Goal: Obtain resource: Download file/media

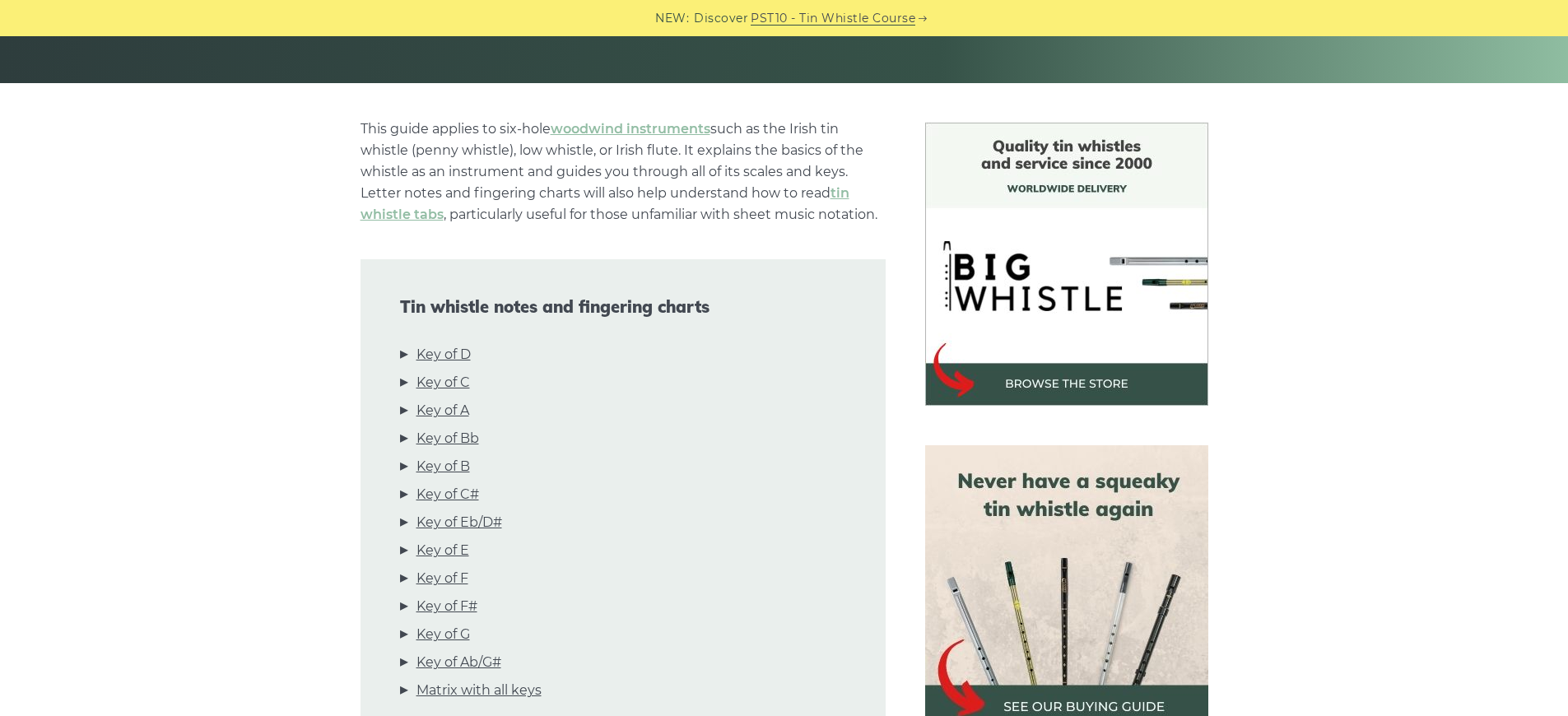
scroll to position [353, 0]
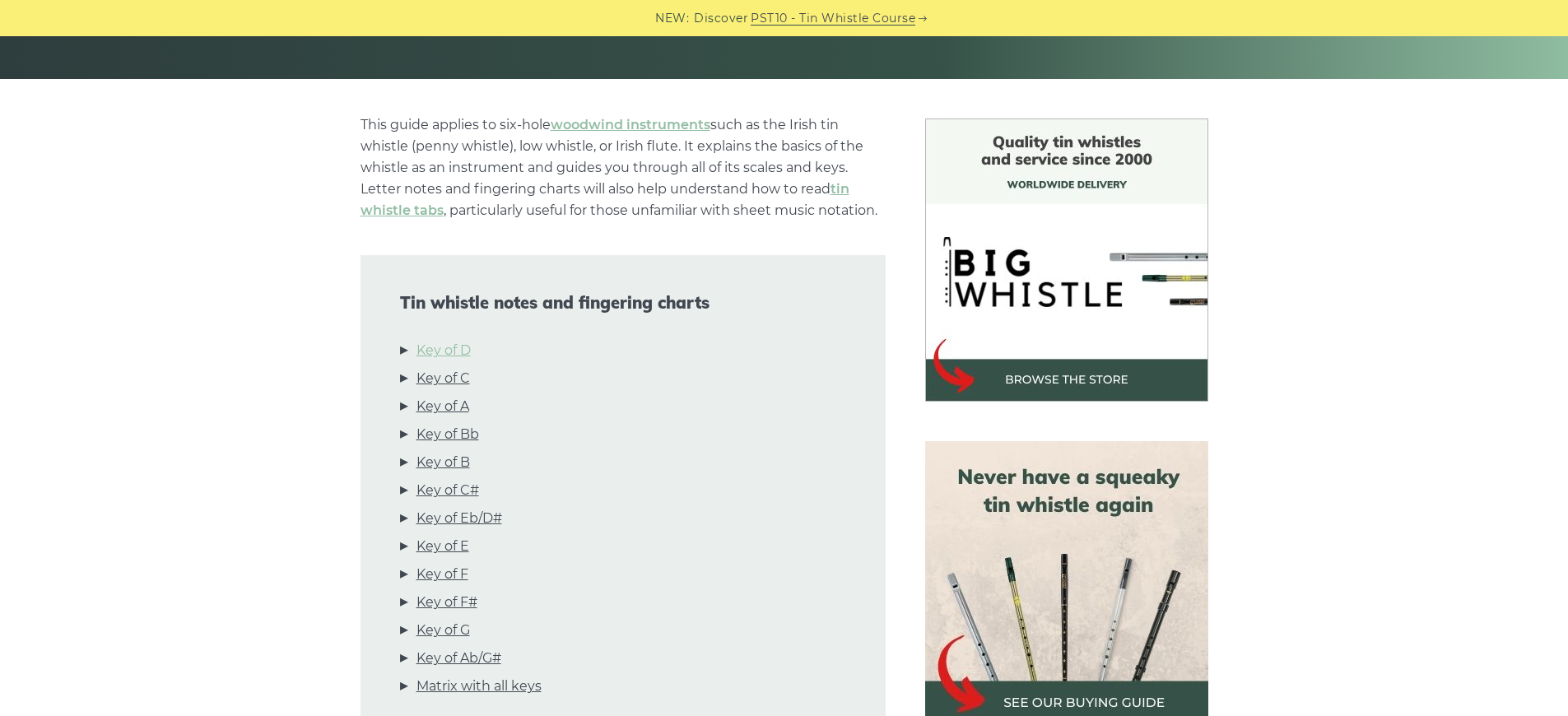
click at [433, 351] on link "Key of D" at bounding box center [444, 351] width 54 height 22
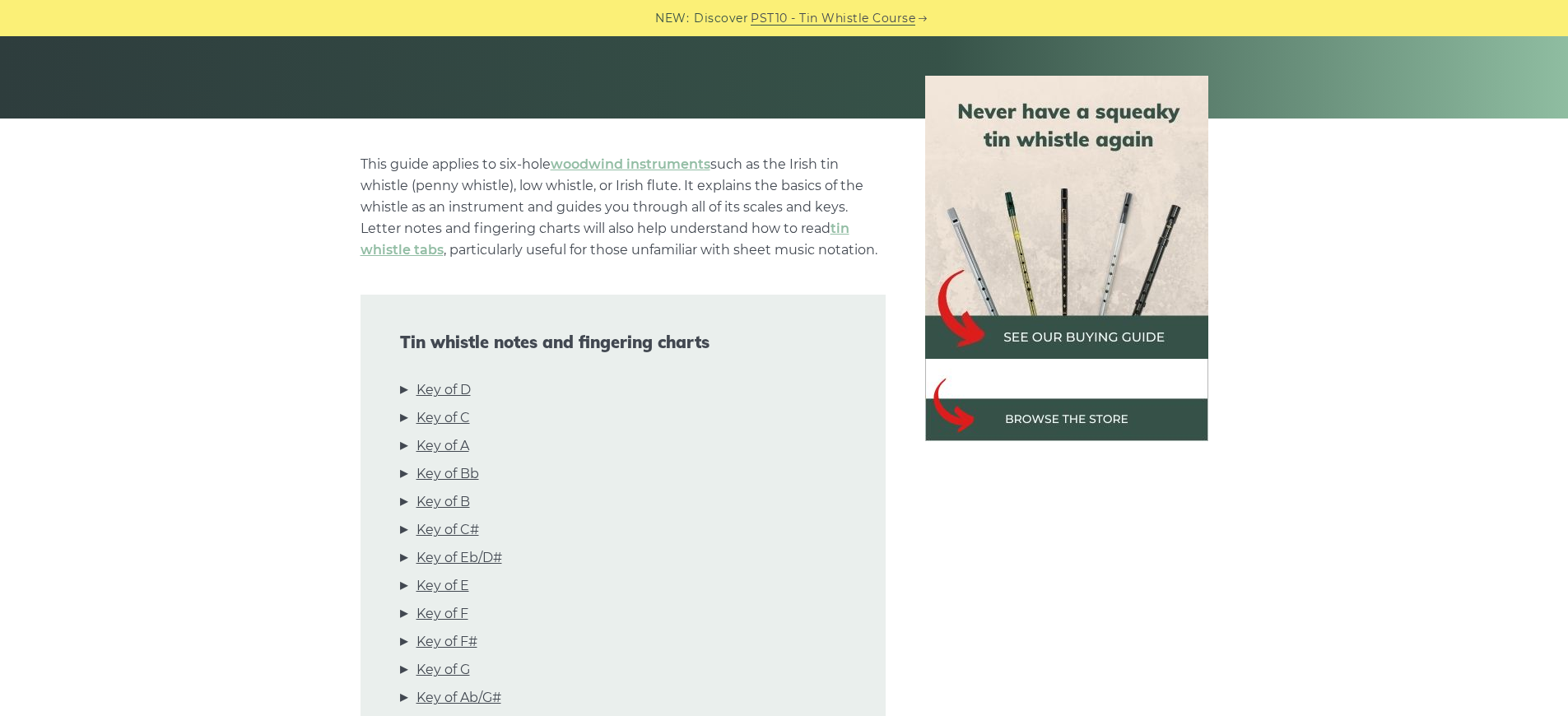
scroll to position [0, 0]
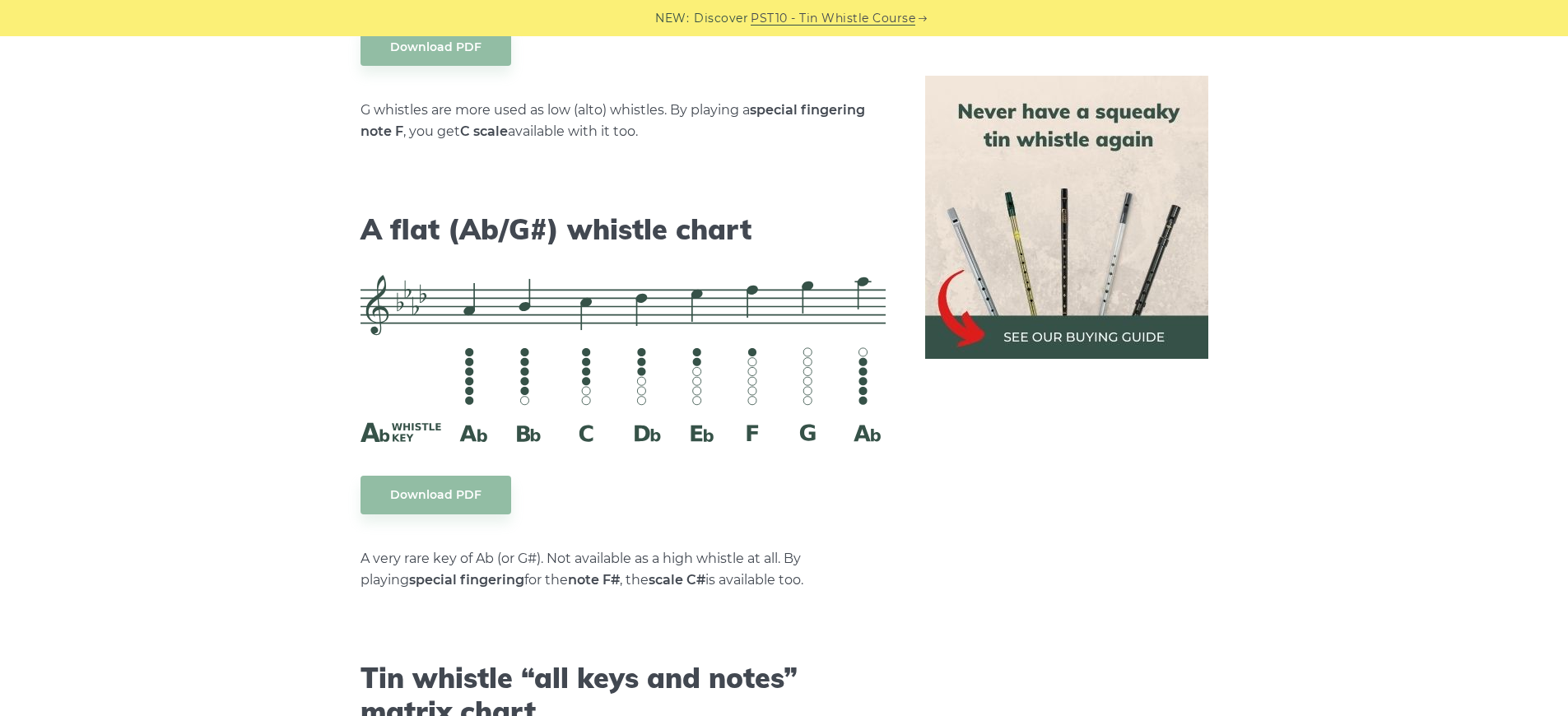
scroll to position [9203, 0]
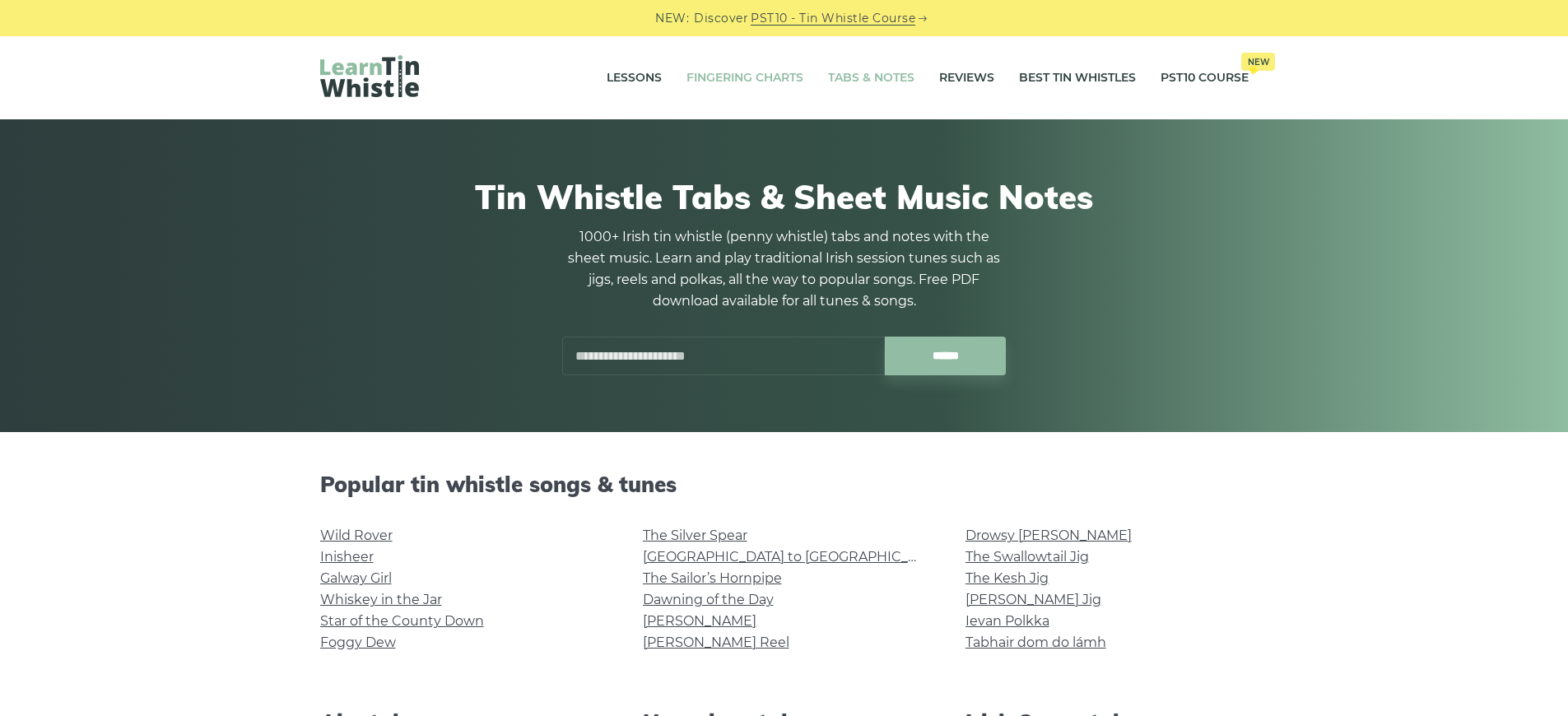
click at [798, 85] on link "Fingering Charts" at bounding box center [745, 78] width 117 height 41
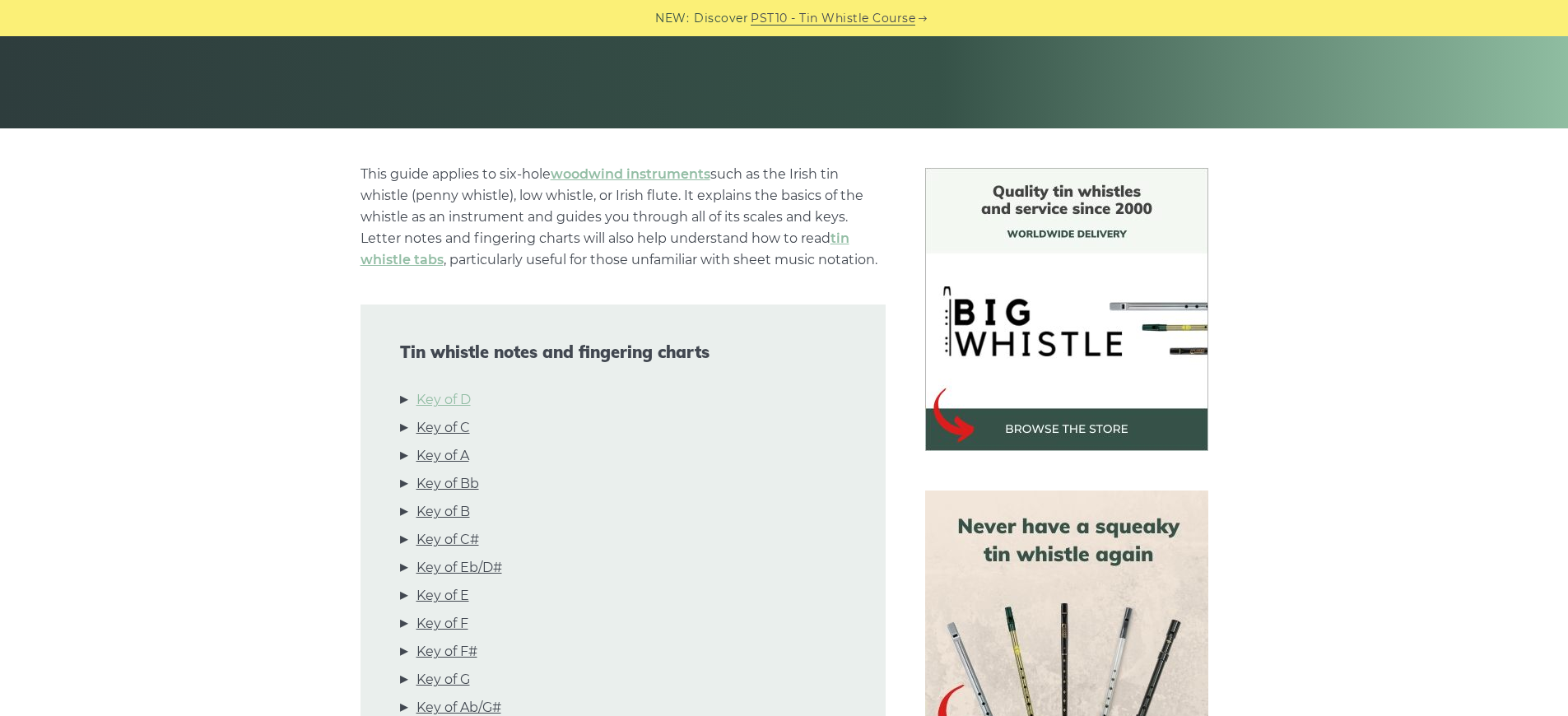
click at [455, 398] on link "Key of D" at bounding box center [444, 399] width 54 height 22
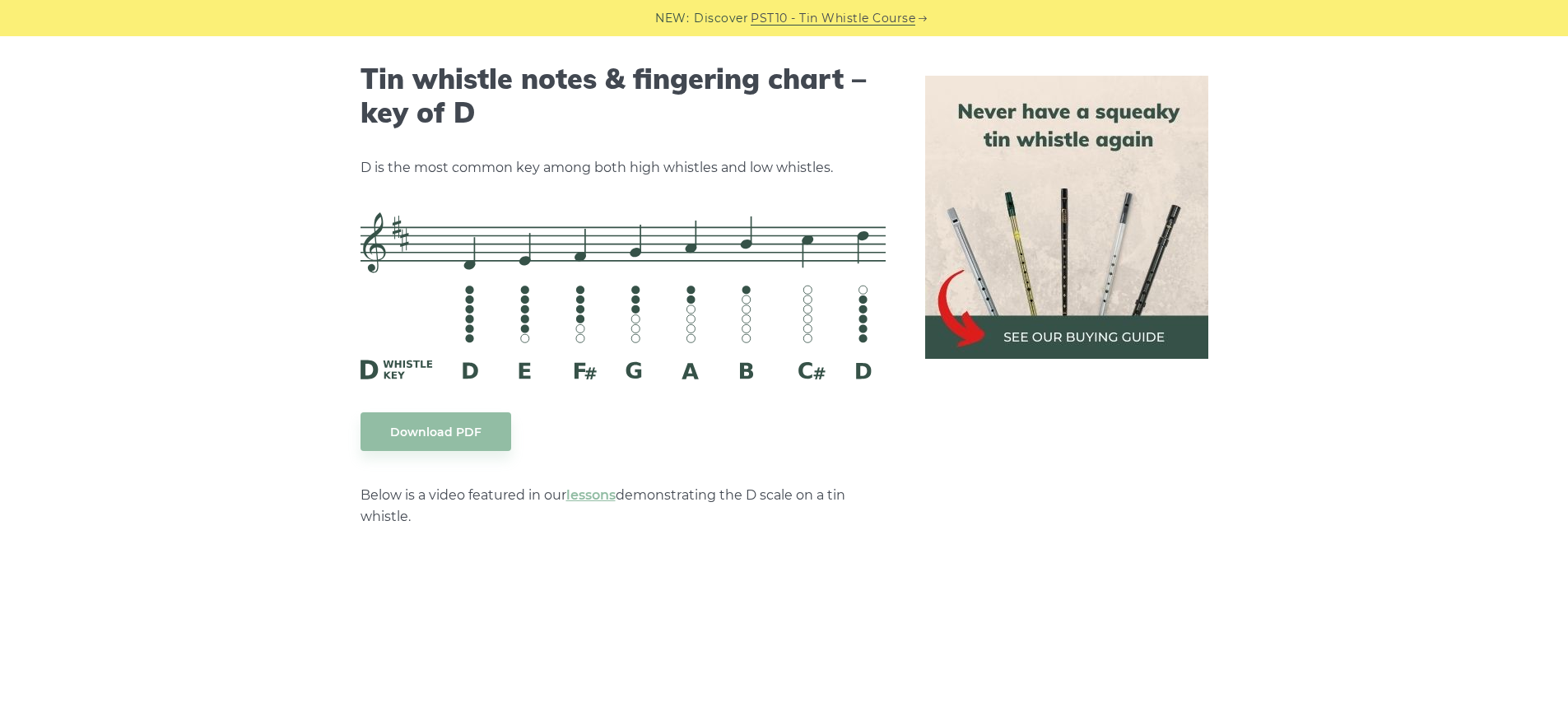
scroll to position [2564, 0]
click at [429, 428] on link "Download PDF" at bounding box center [436, 429] width 151 height 39
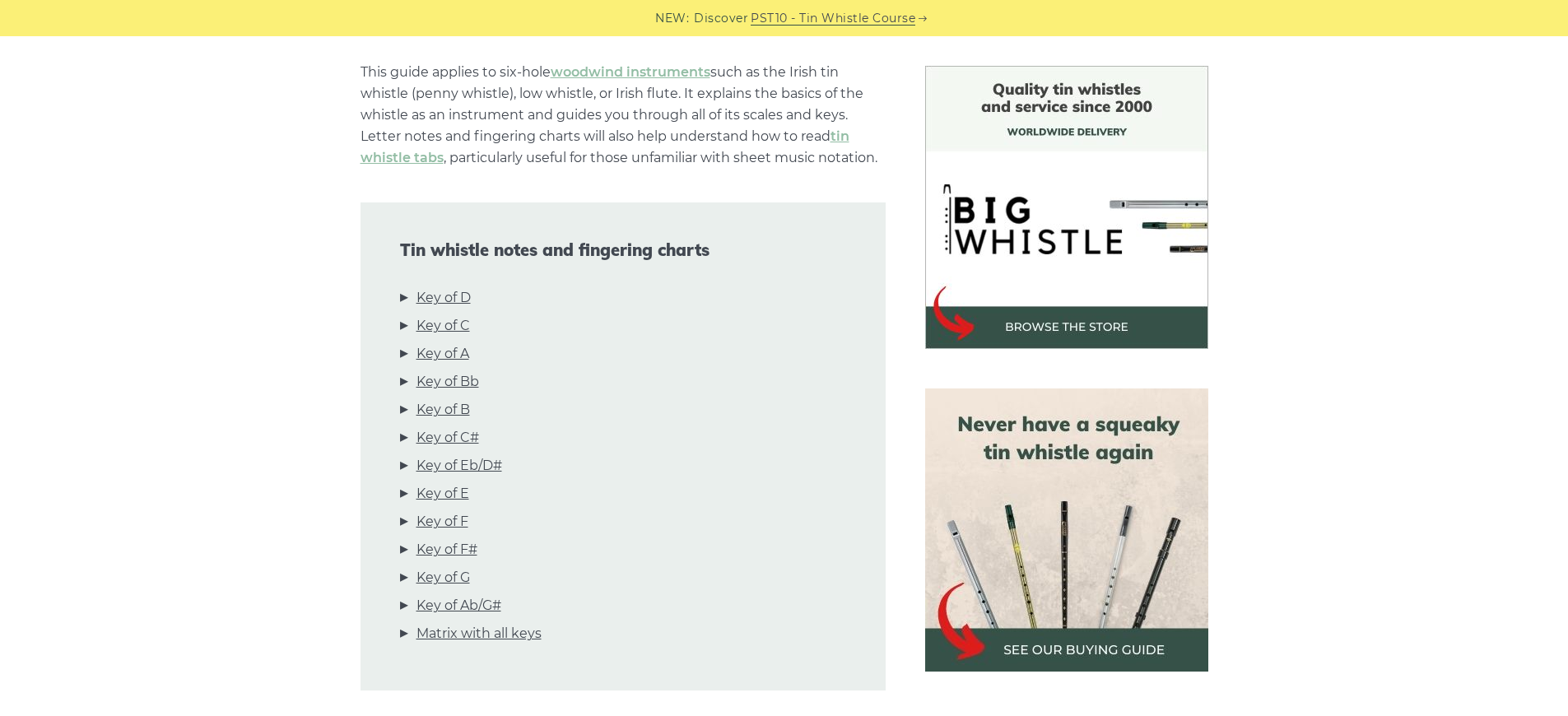
scroll to position [403, 0]
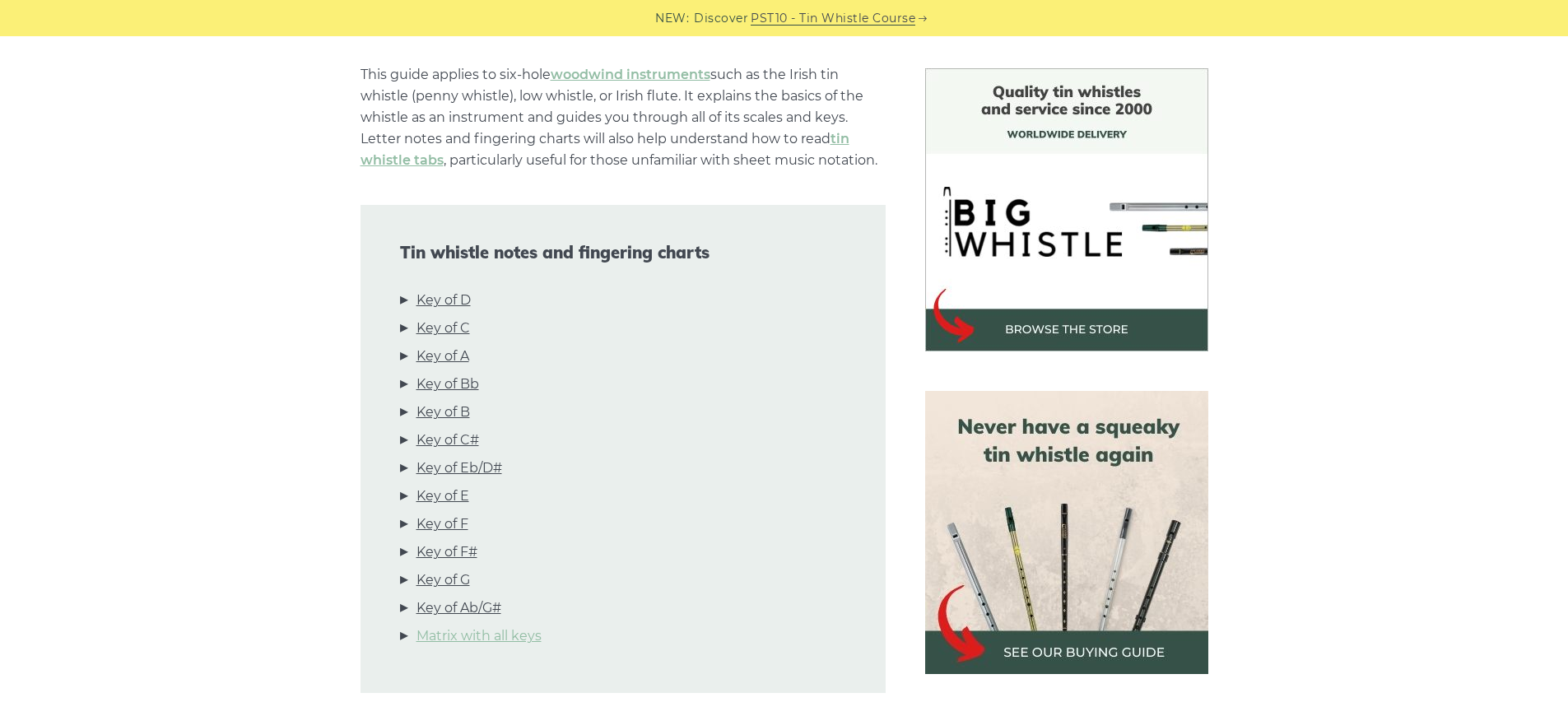
click at [526, 642] on link "Matrix with all keys" at bounding box center [479, 636] width 125 height 22
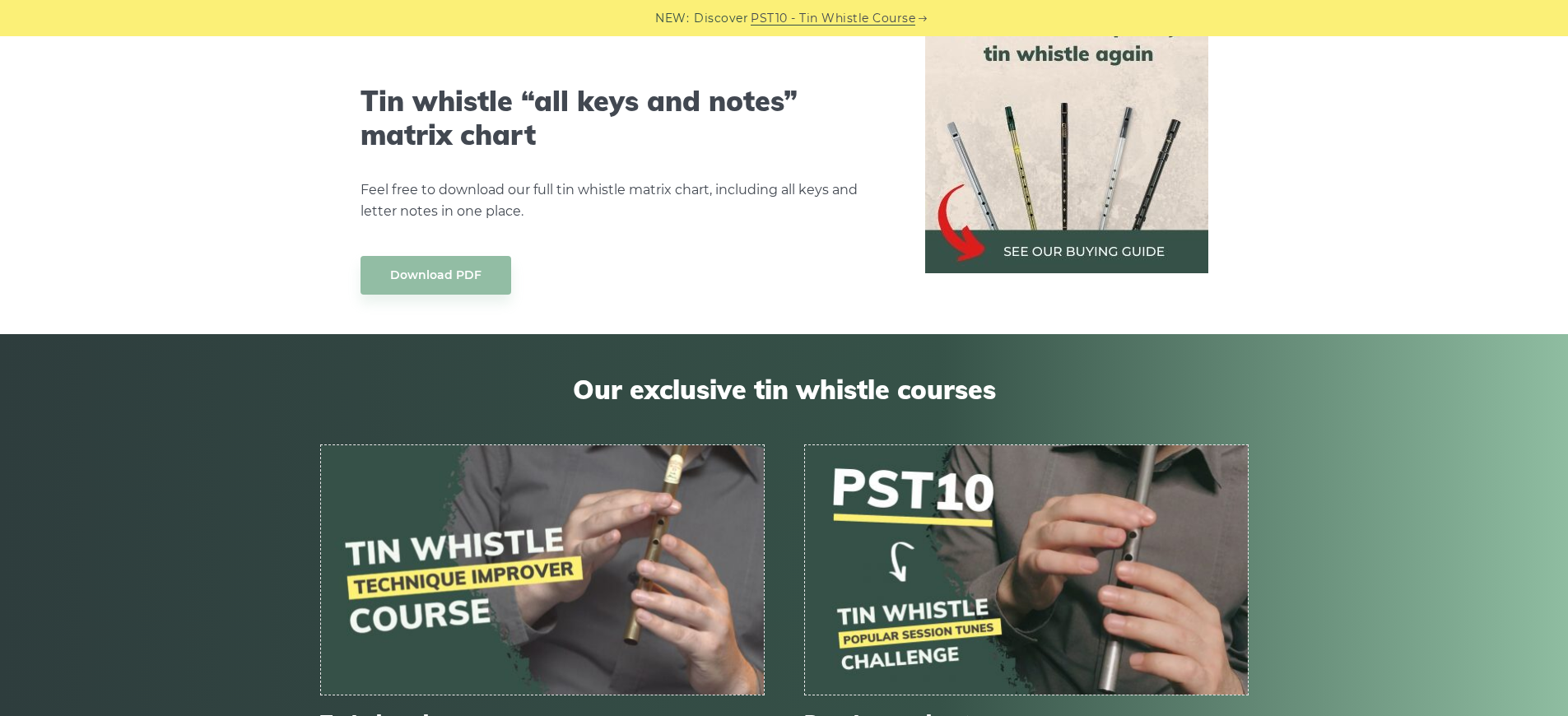
scroll to position [9308, 0]
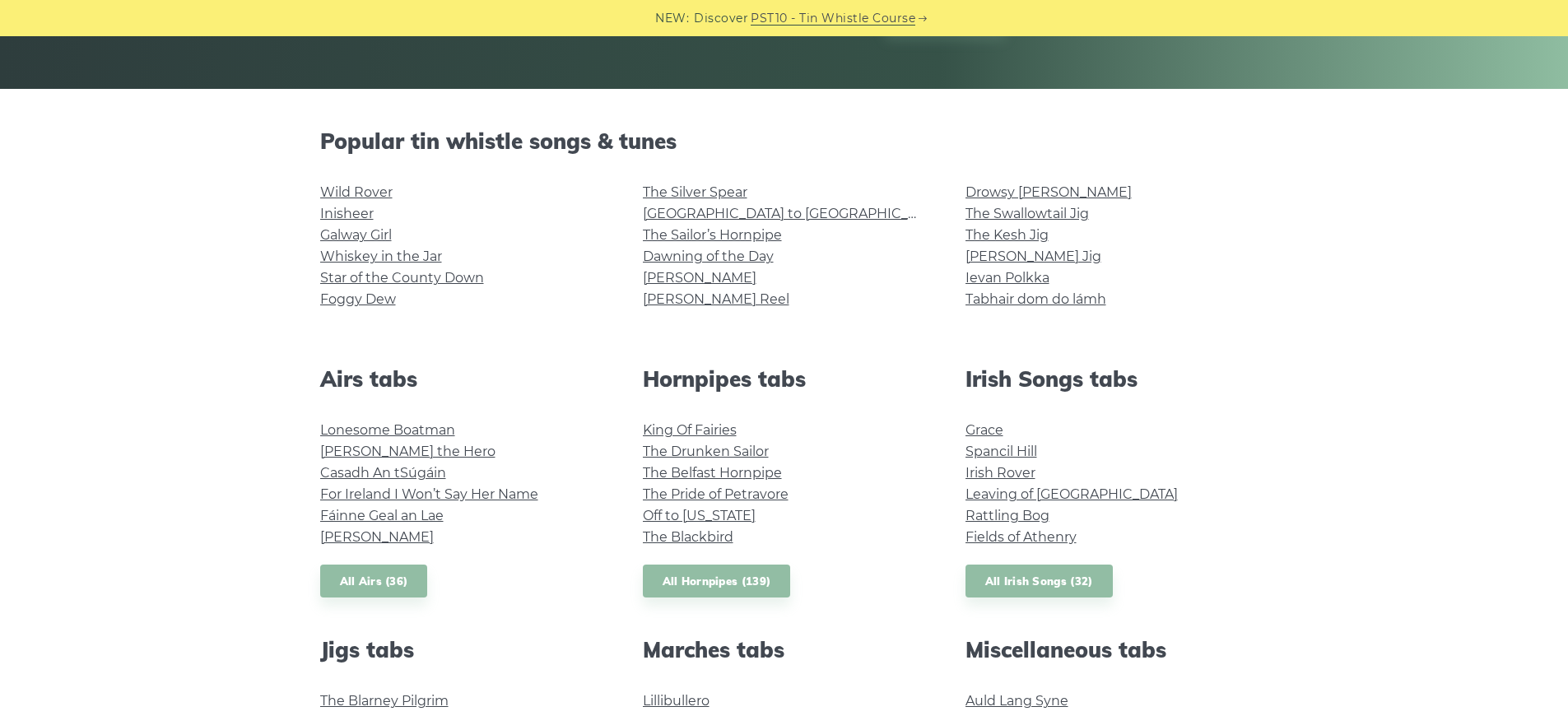
scroll to position [167, 0]
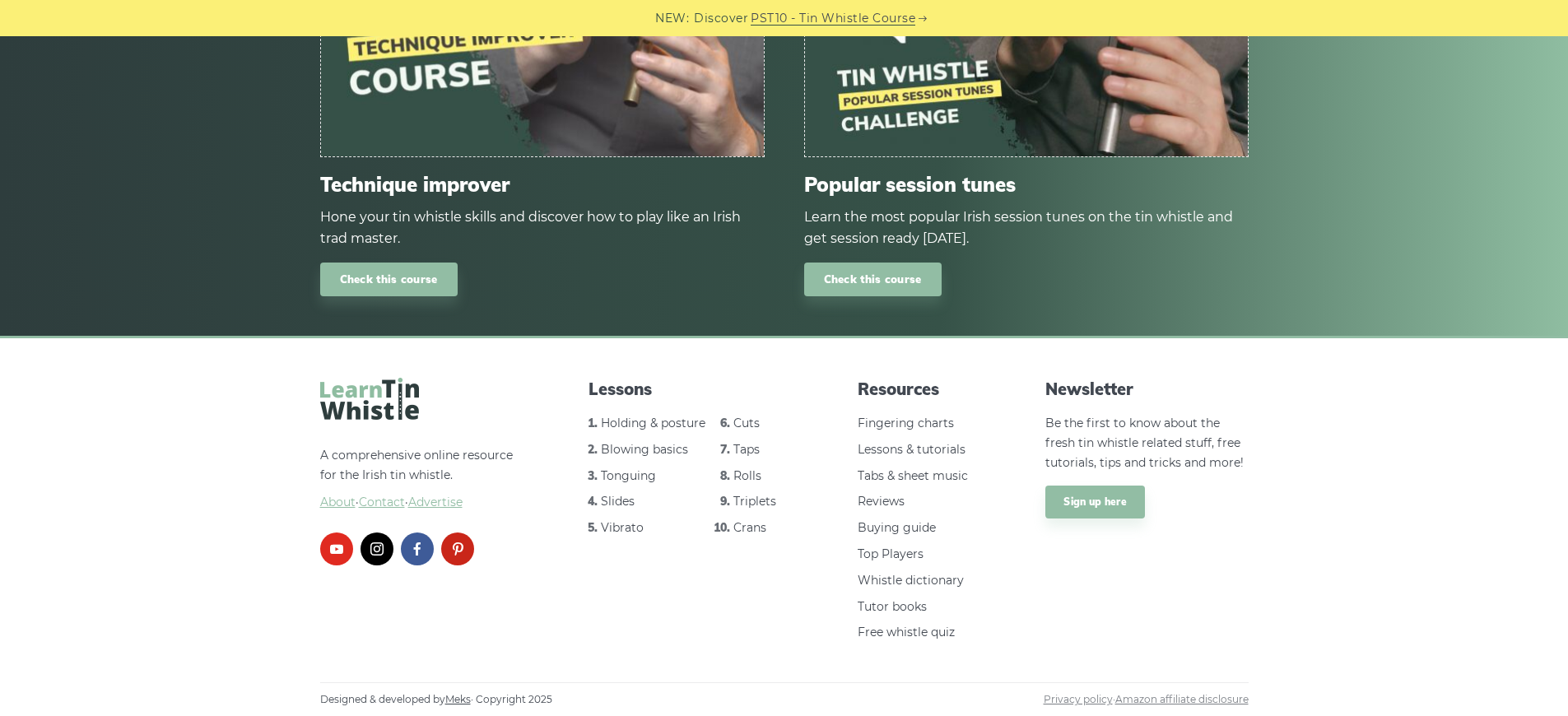
scroll to position [1430, 0]
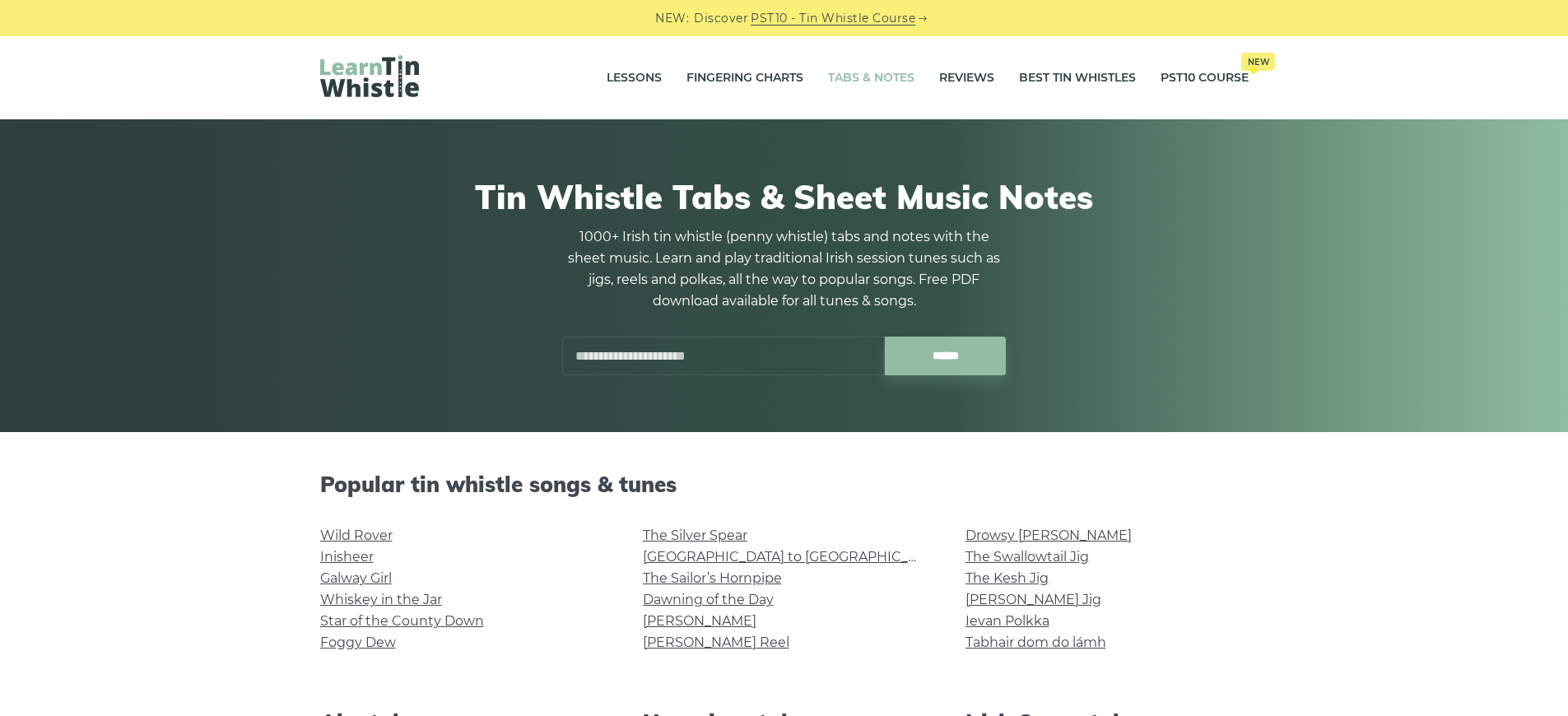
scroll to position [4, 0]
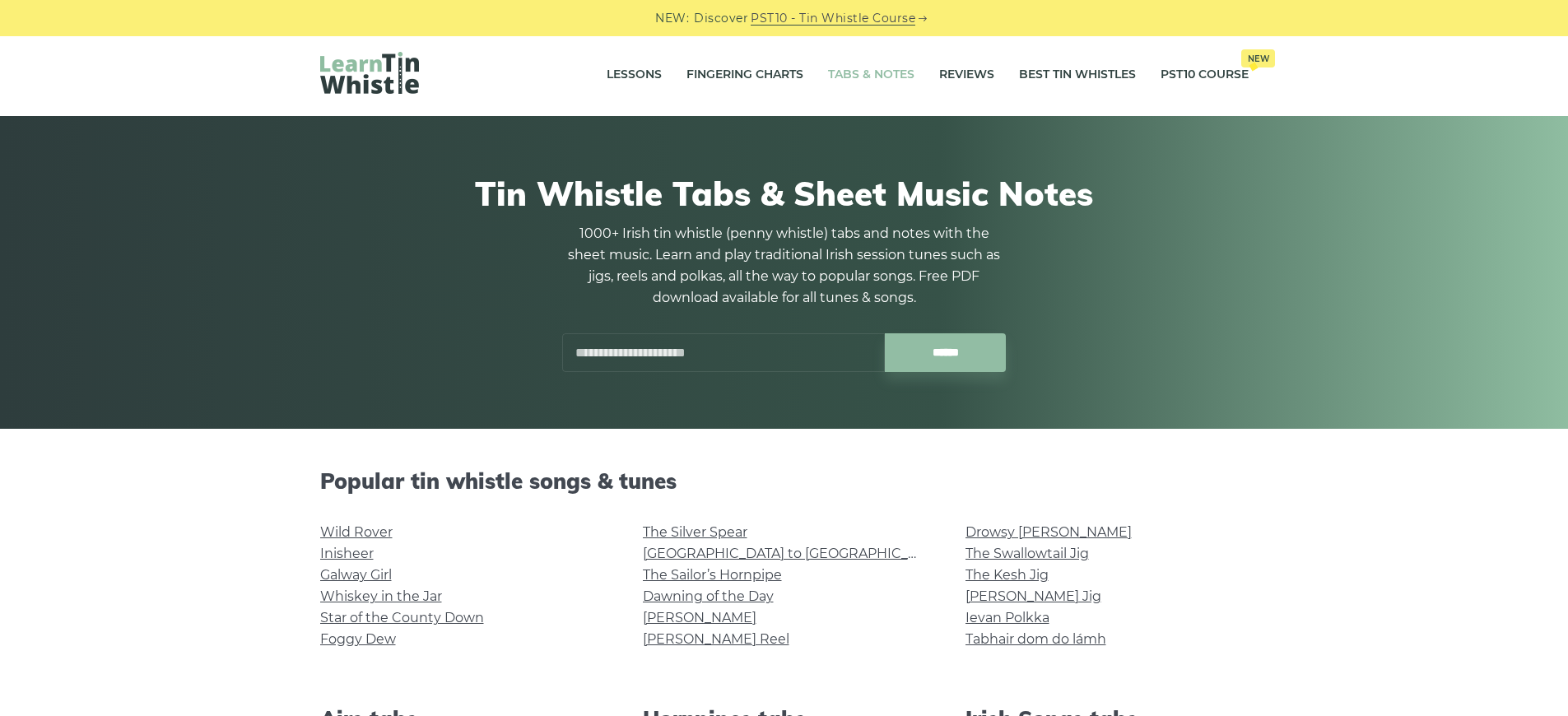
click at [708, 347] on input "text" at bounding box center [724, 352] width 323 height 39
type input "*********"
click at [885, 333] on input "******" at bounding box center [945, 352] width 121 height 39
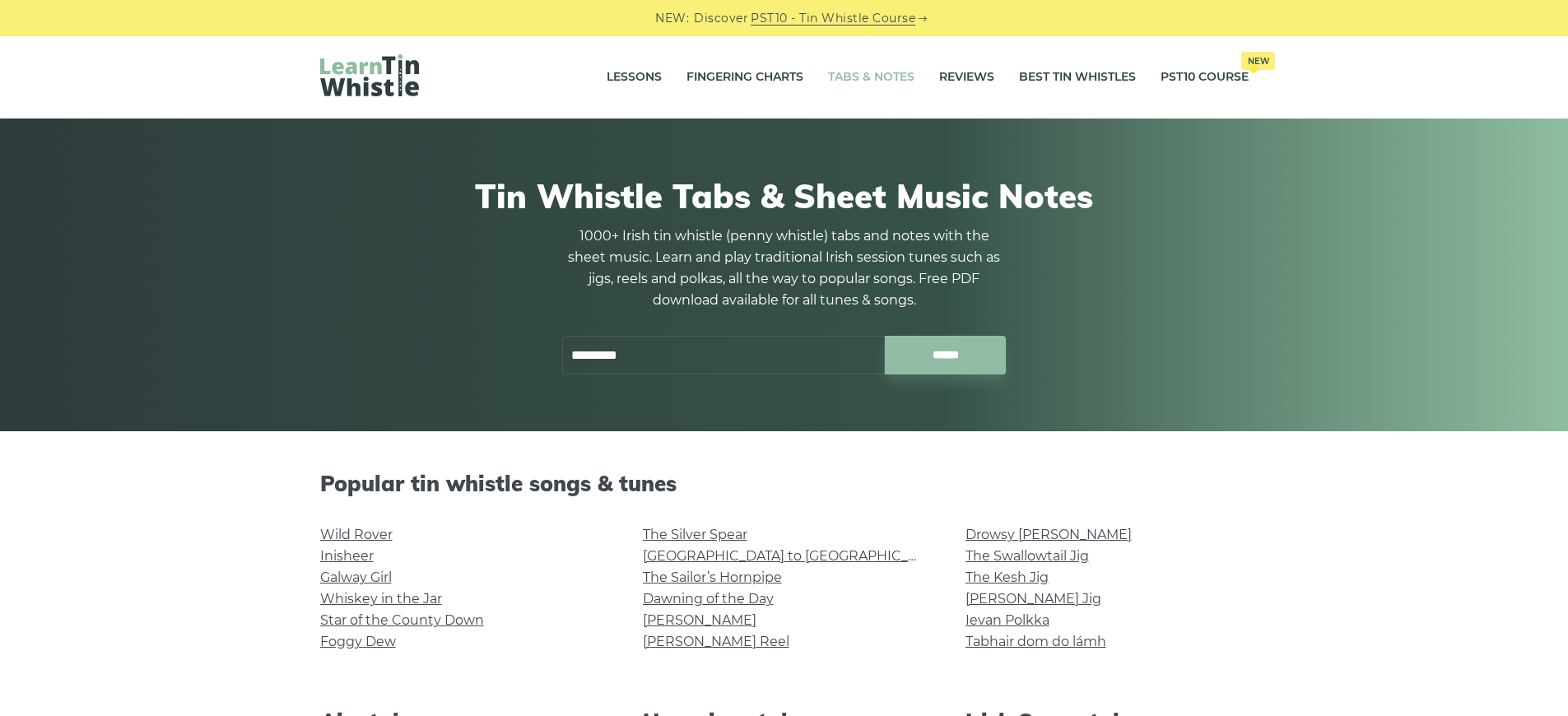
scroll to position [0, 0]
